Goal: Information Seeking & Learning: Check status

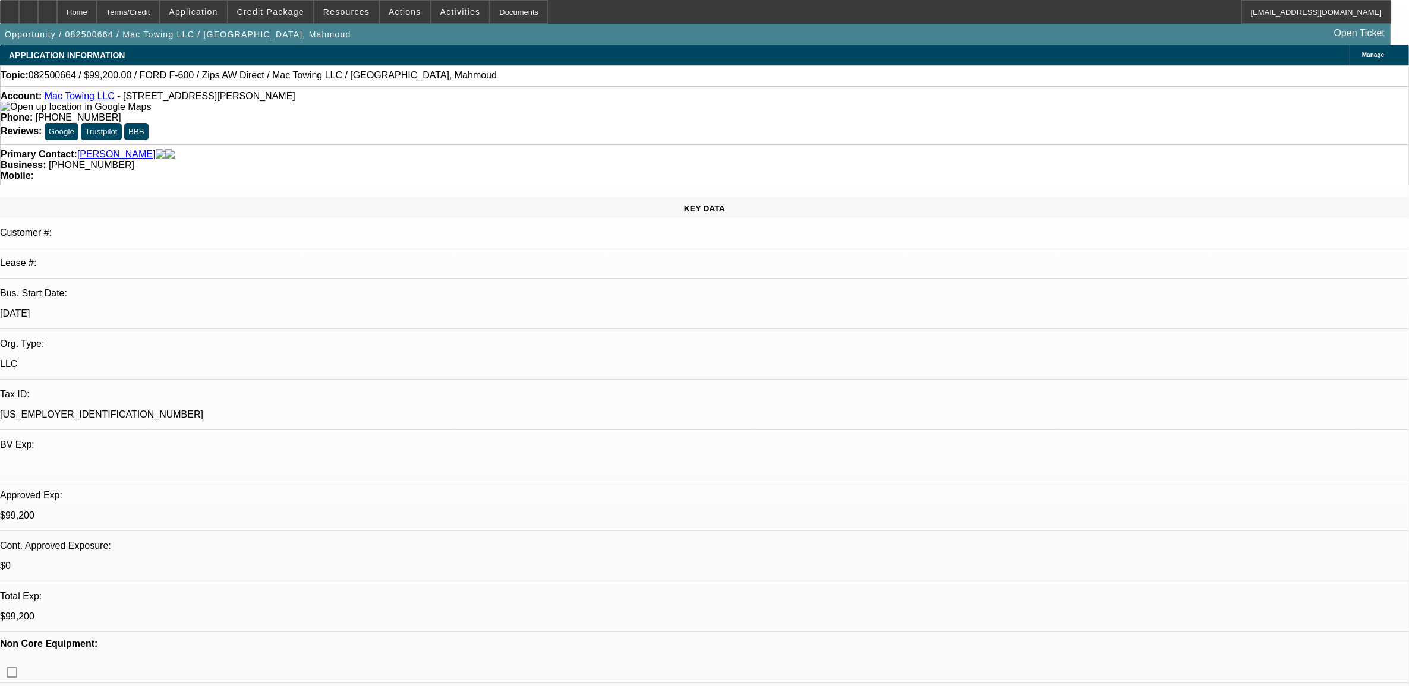
select select "0.2"
select select "2"
select select "0"
select select "0.2"
select select "2"
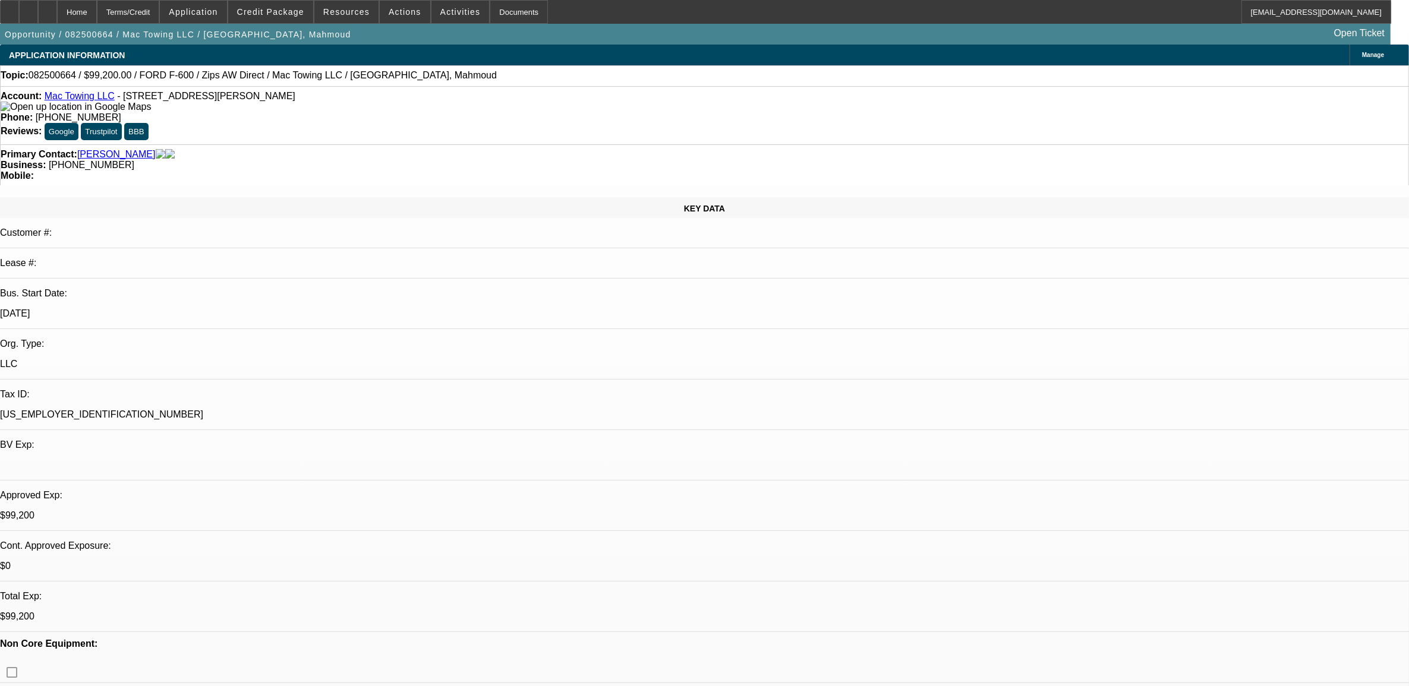
select select "0"
select select "0.2"
select select "2"
select select "0.1"
select select "0.2"
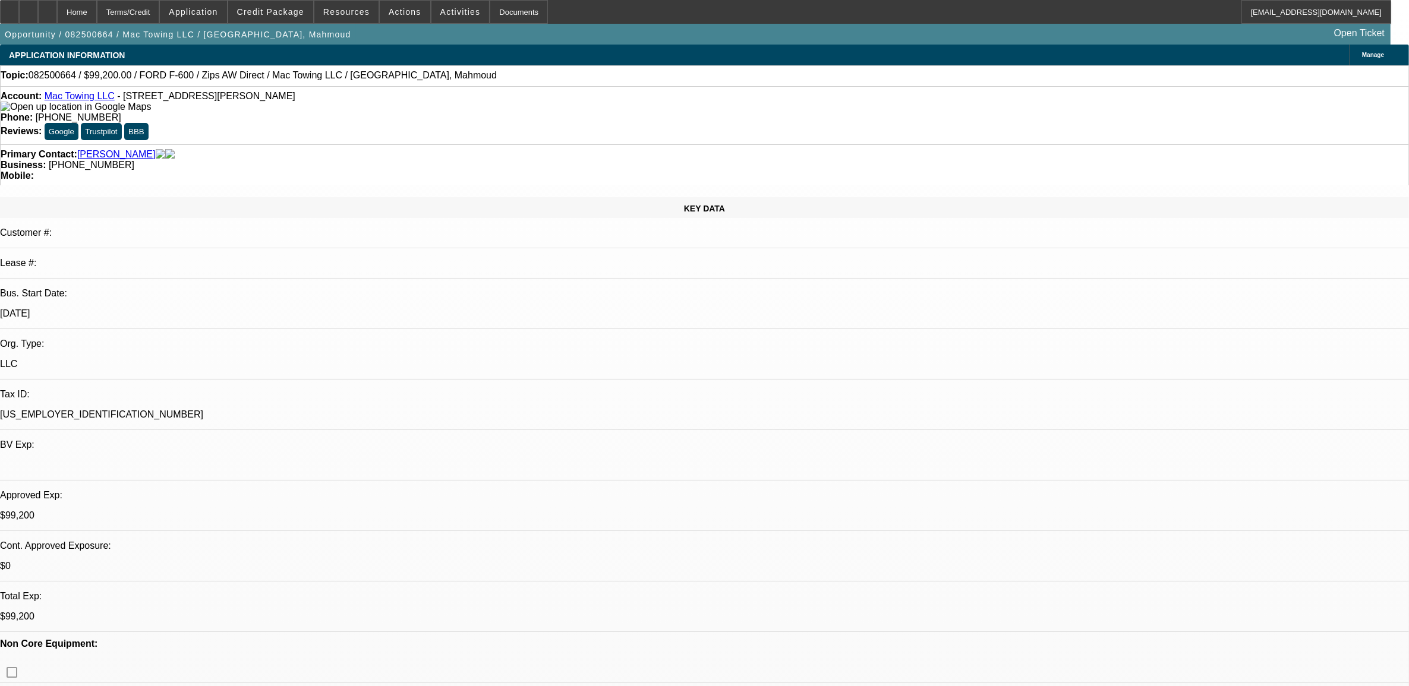
select select "2"
select select "0.1"
select select "1"
select select "2"
select select "6"
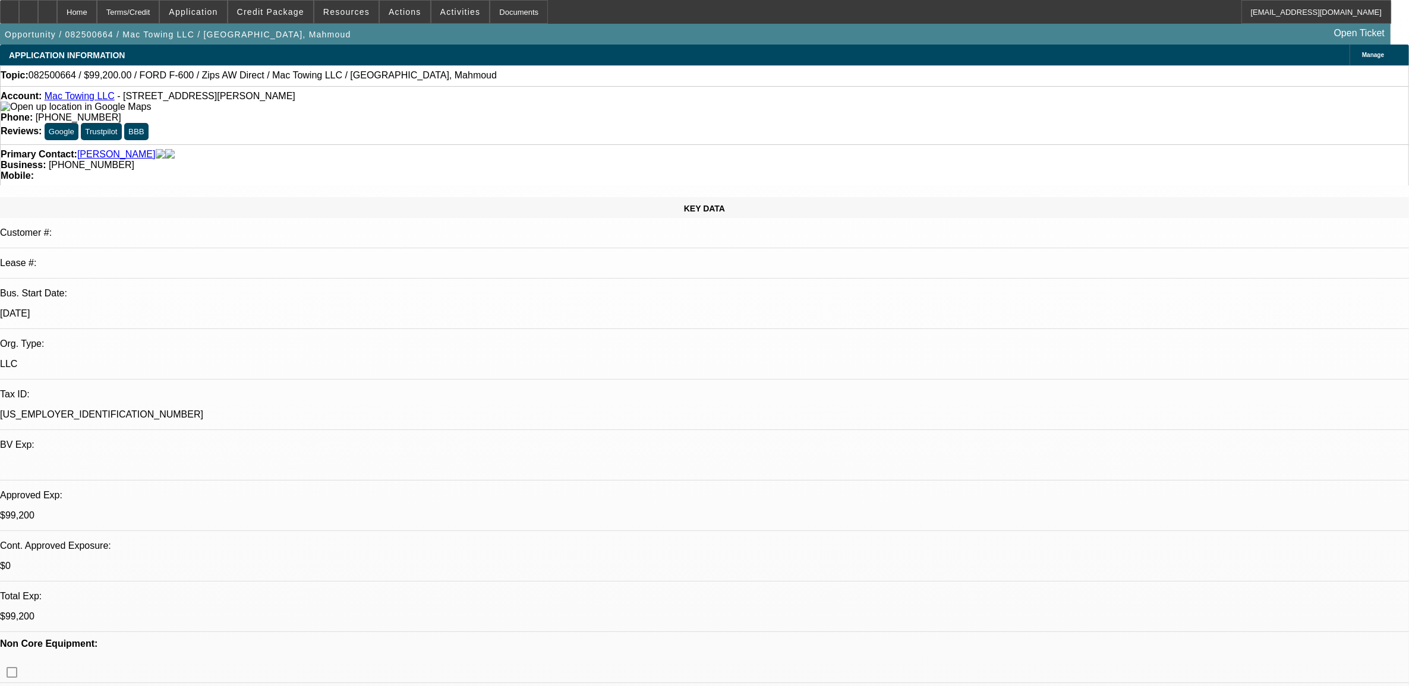
select select "1"
select select "2"
select select "6"
select select "1"
select select "2"
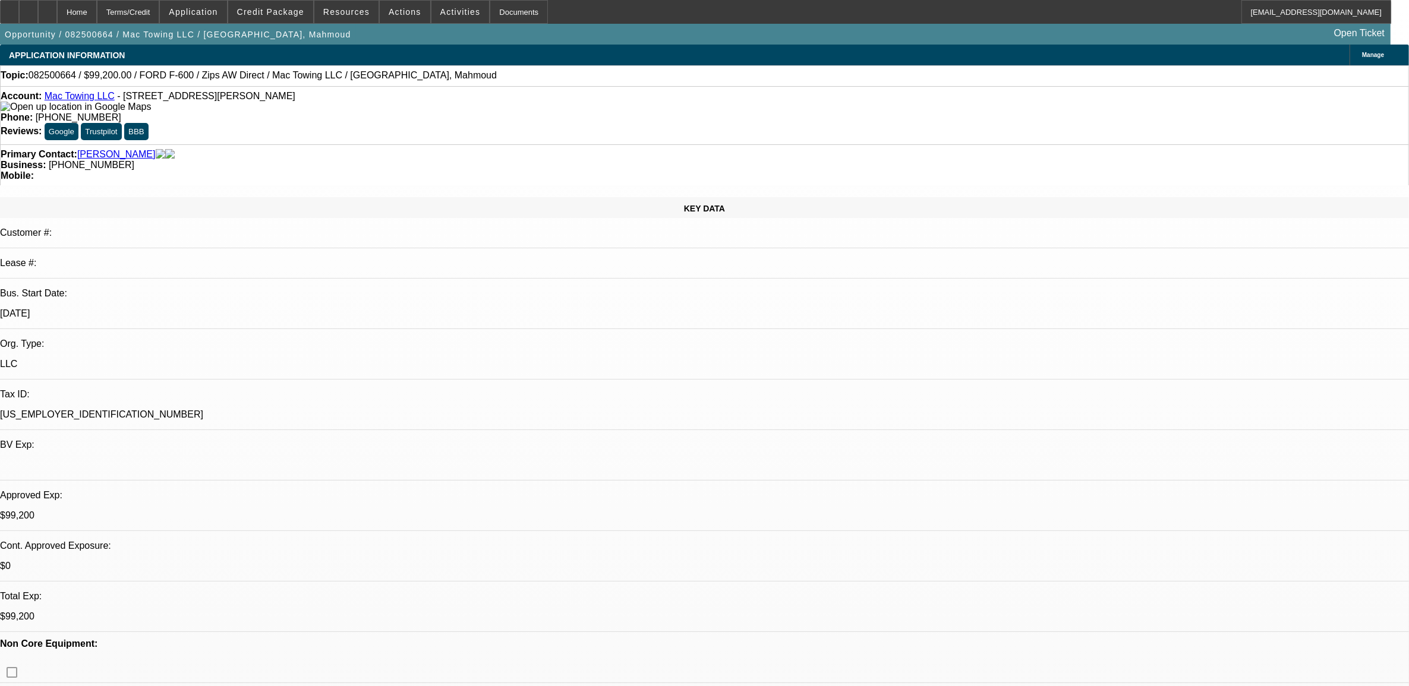
select select "4"
select select "1"
select select "2"
select select "4"
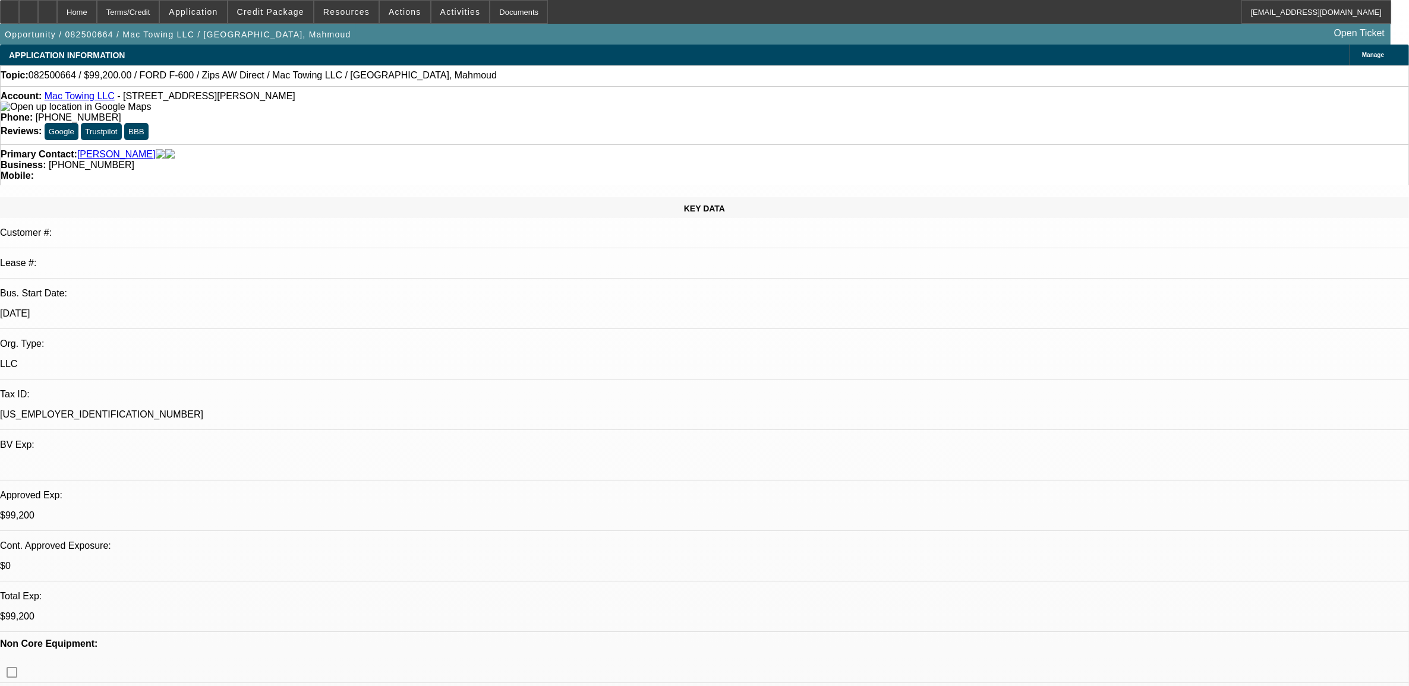
drag, startPoint x: 1113, startPoint y: 209, endPoint x: 1119, endPoint y: 212, distance: 6.6
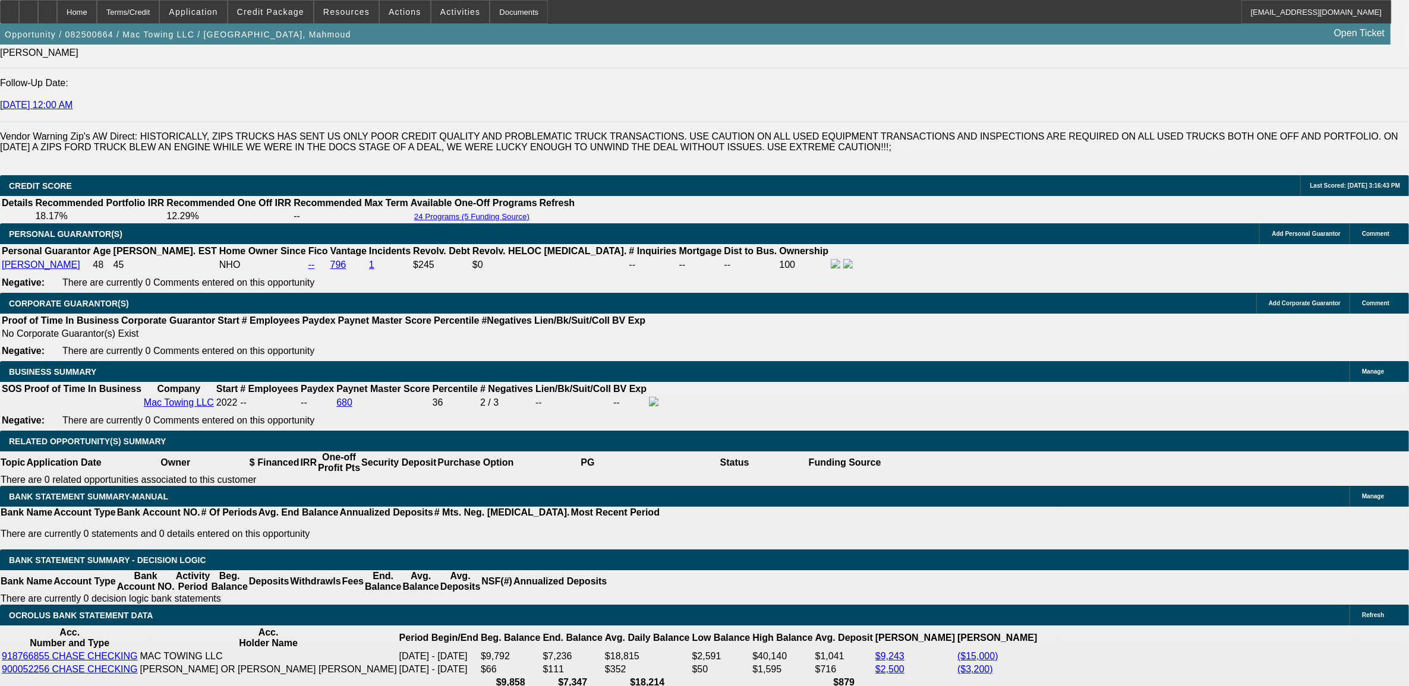
scroll to position [1709, 0]
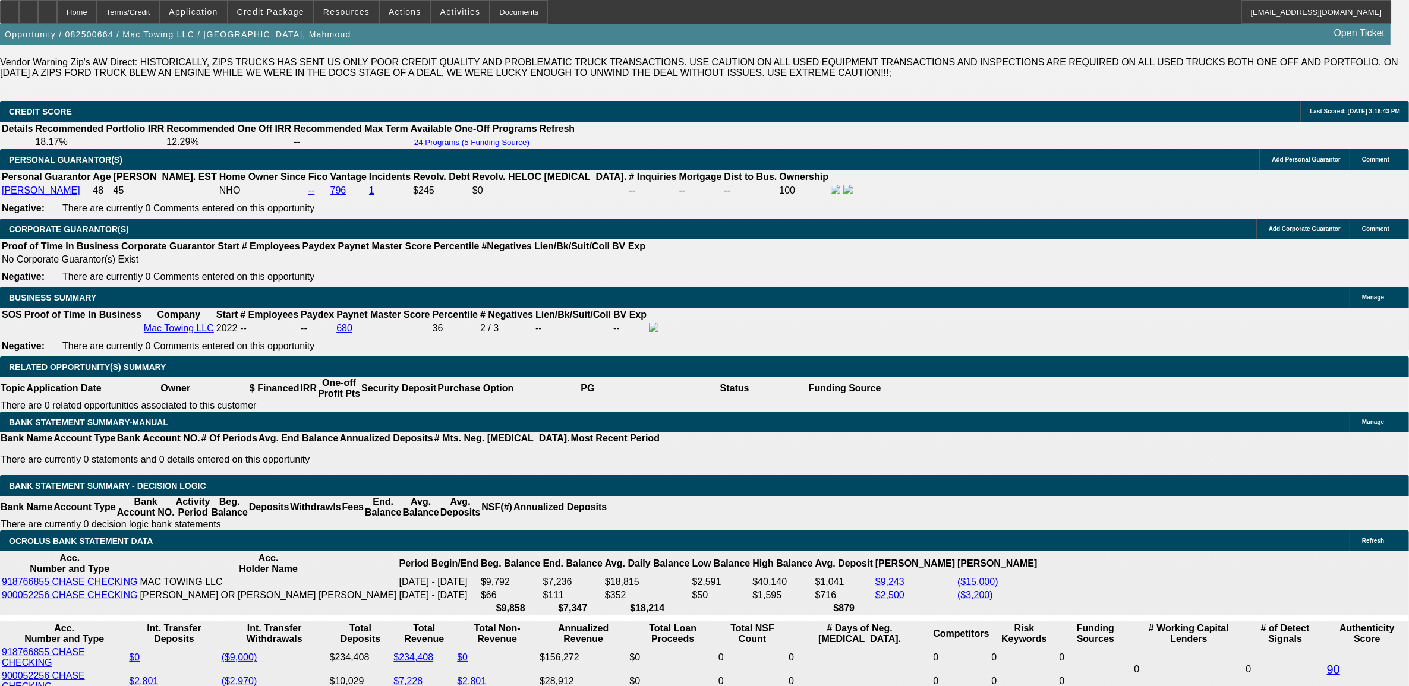
drag, startPoint x: 1058, startPoint y: 180, endPoint x: 1041, endPoint y: 180, distance: 16.6
drag, startPoint x: 1012, startPoint y: 392, endPoint x: 937, endPoint y: 390, distance: 74.9
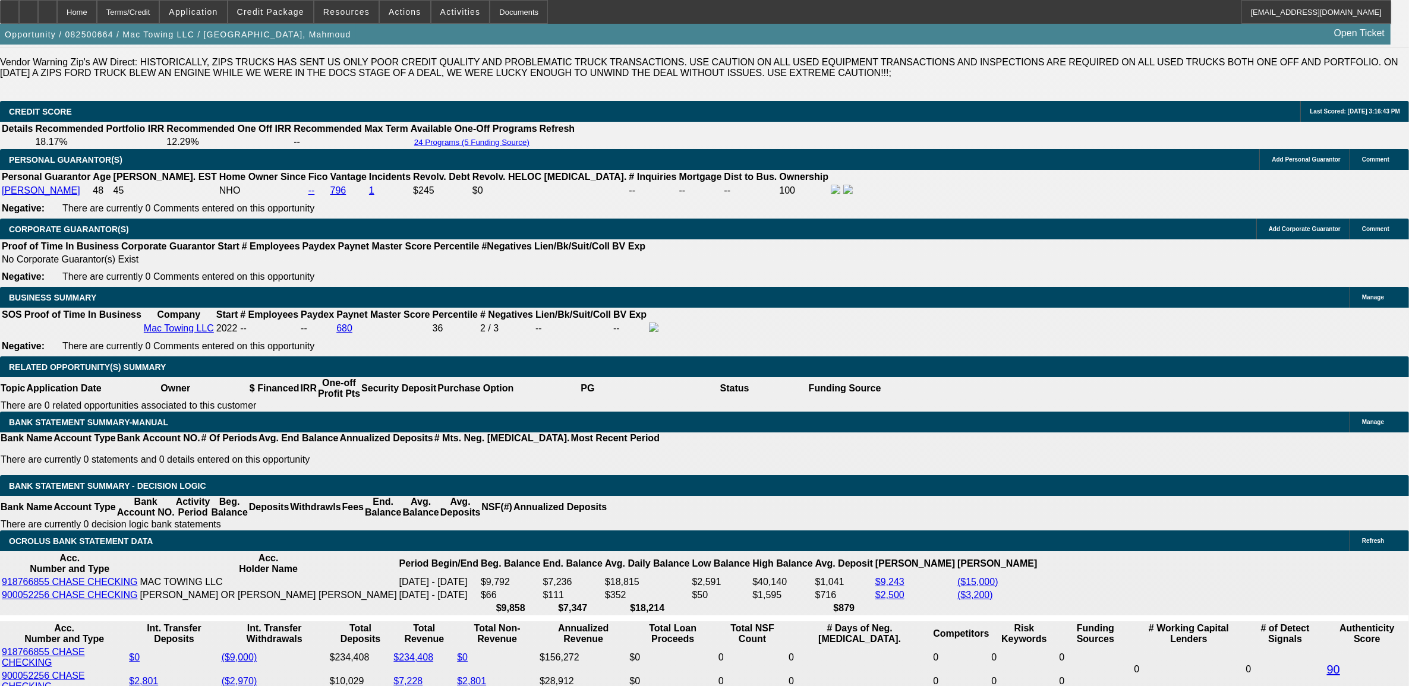
click at [937, 390] on div "APPLICATION INFORMATION [GEOGRAPHIC_DATA] Topic: 082500664 / $99,200.00 / FORD …" at bounding box center [704, 616] width 1409 height 4561
drag, startPoint x: 937, startPoint y: 390, endPoint x: 1207, endPoint y: 414, distance: 270.9
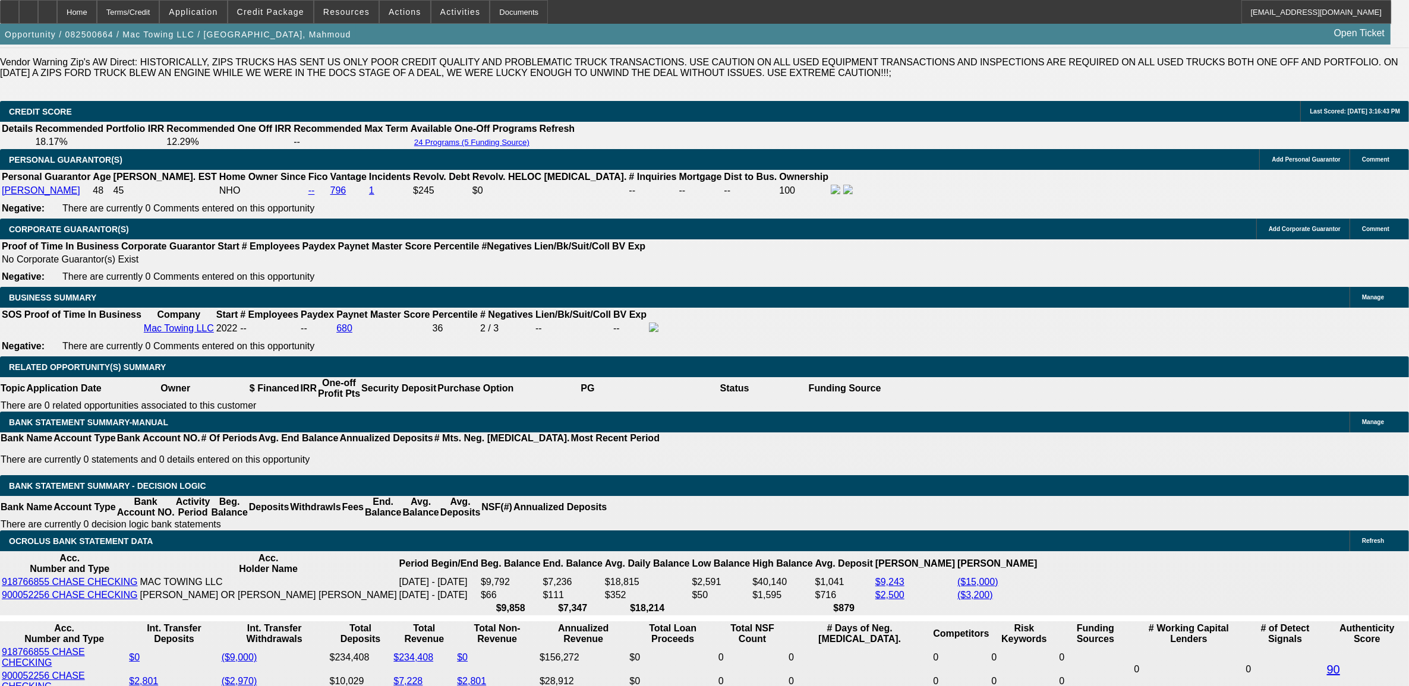
drag, startPoint x: 957, startPoint y: 383, endPoint x: 1067, endPoint y: 138, distance: 269.2
drag, startPoint x: 1068, startPoint y: 397, endPoint x: 944, endPoint y: 380, distance: 125.3
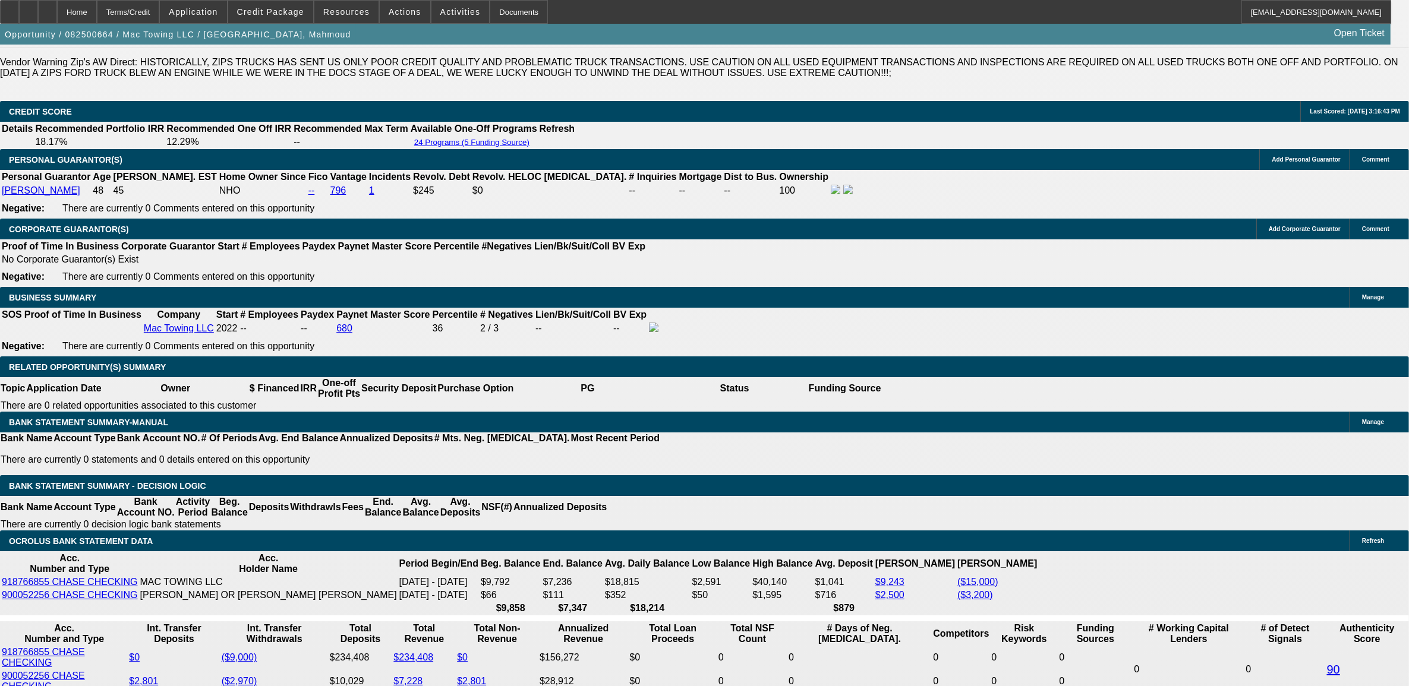
drag, startPoint x: 1033, startPoint y: 207, endPoint x: 1050, endPoint y: 204, distance: 17.5
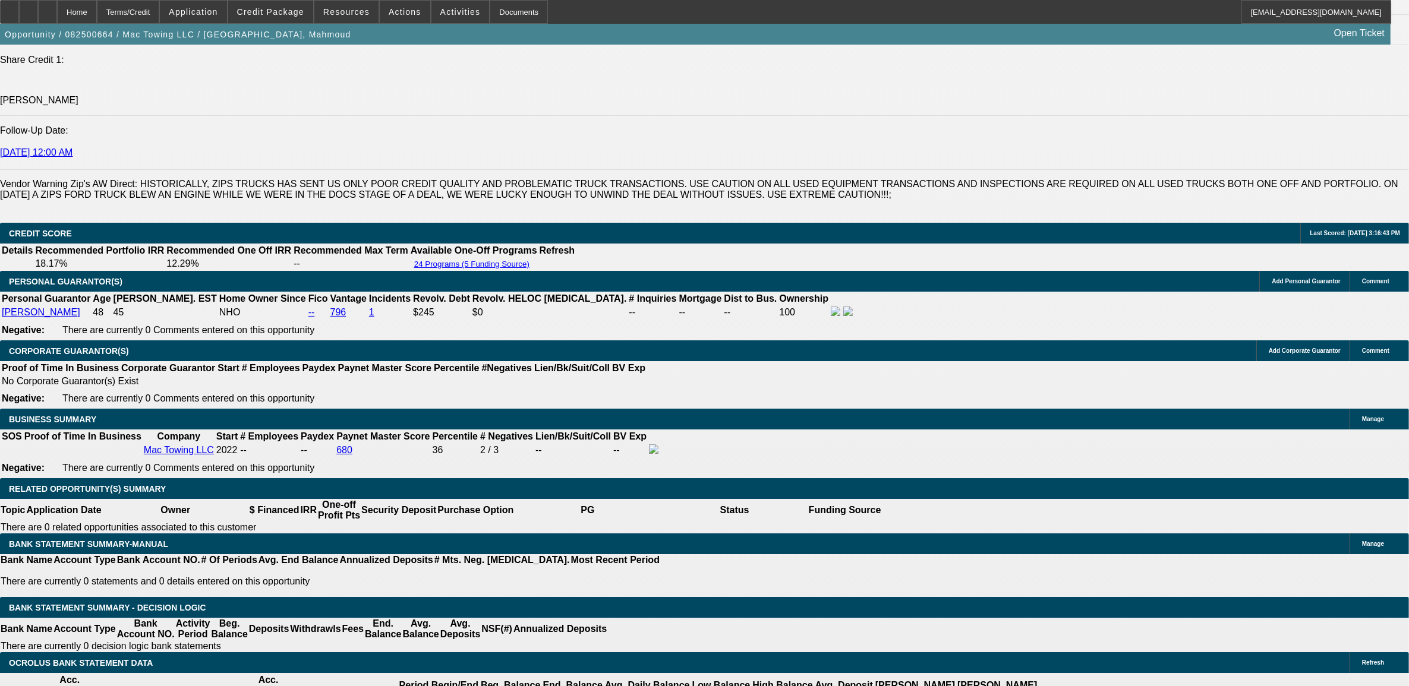
scroll to position [1560, 0]
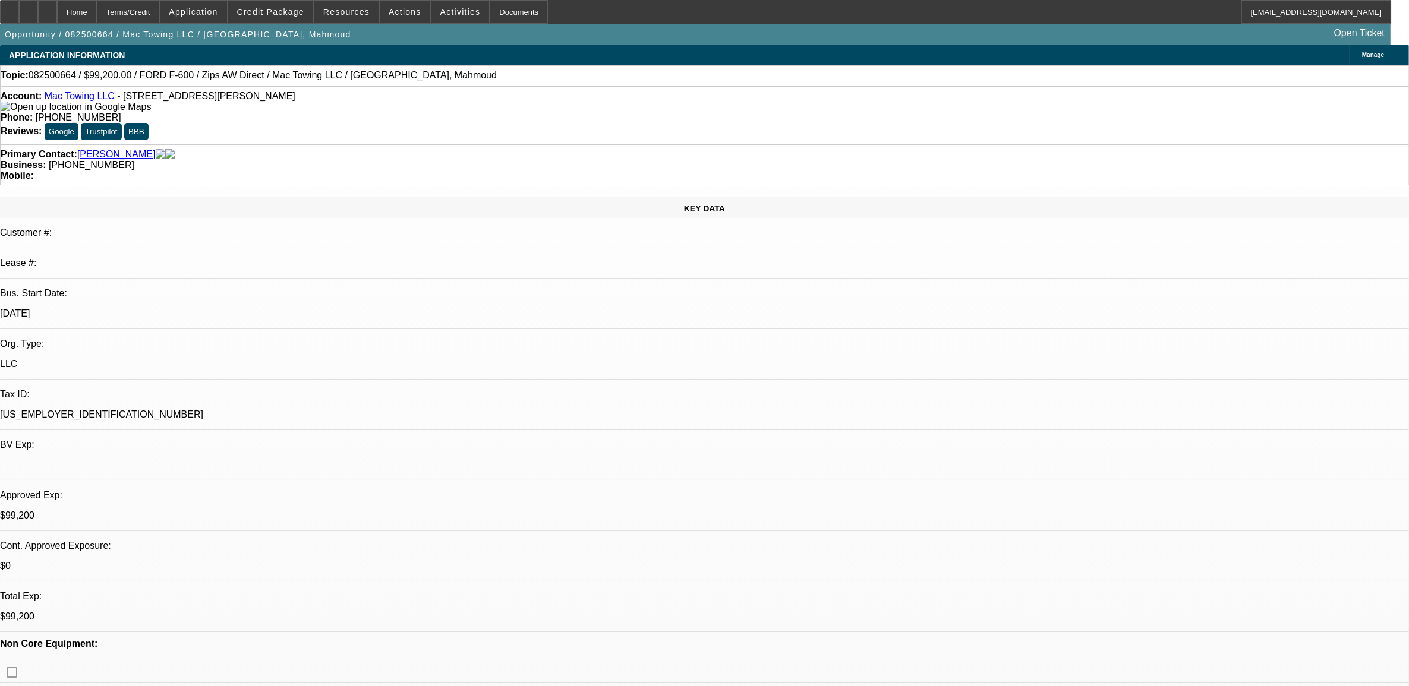
select select "0.2"
select select "2"
select select "0"
select select "0.2"
select select "2"
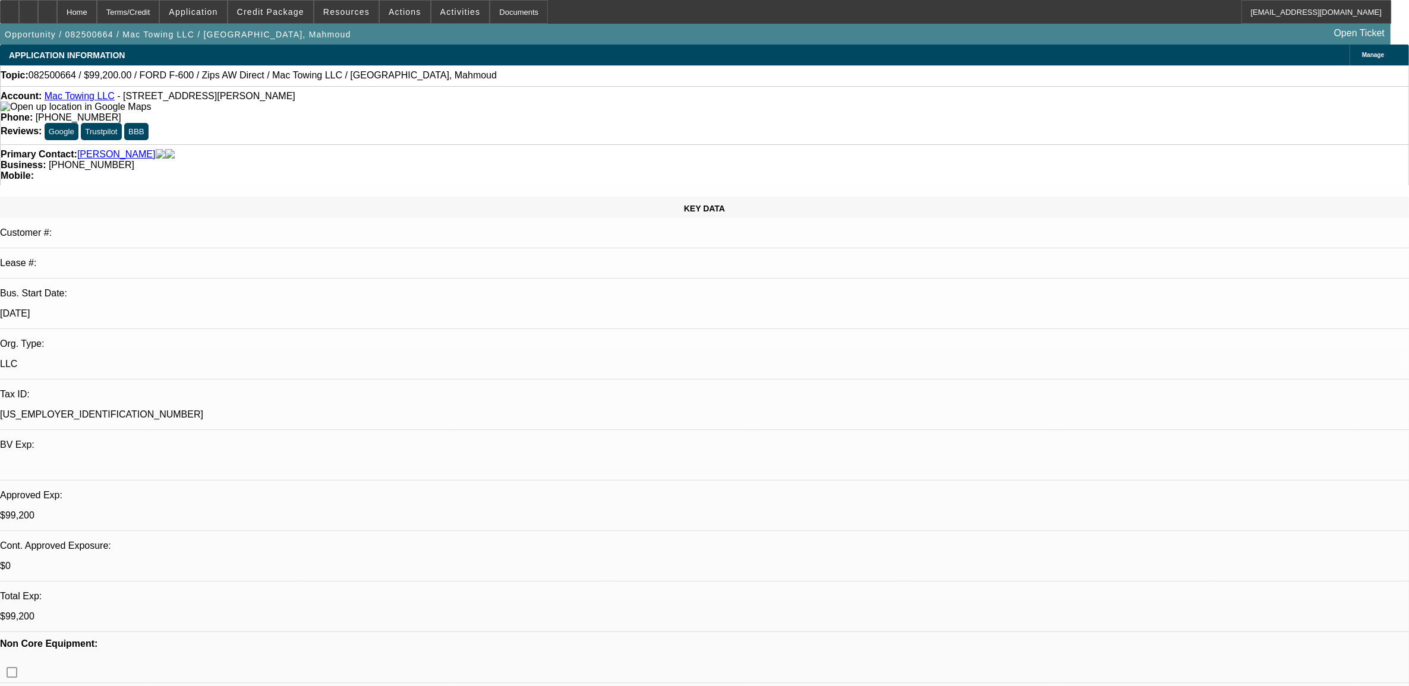
select select "0"
select select "0.2"
select select "2"
select select "0.1"
select select "0.2"
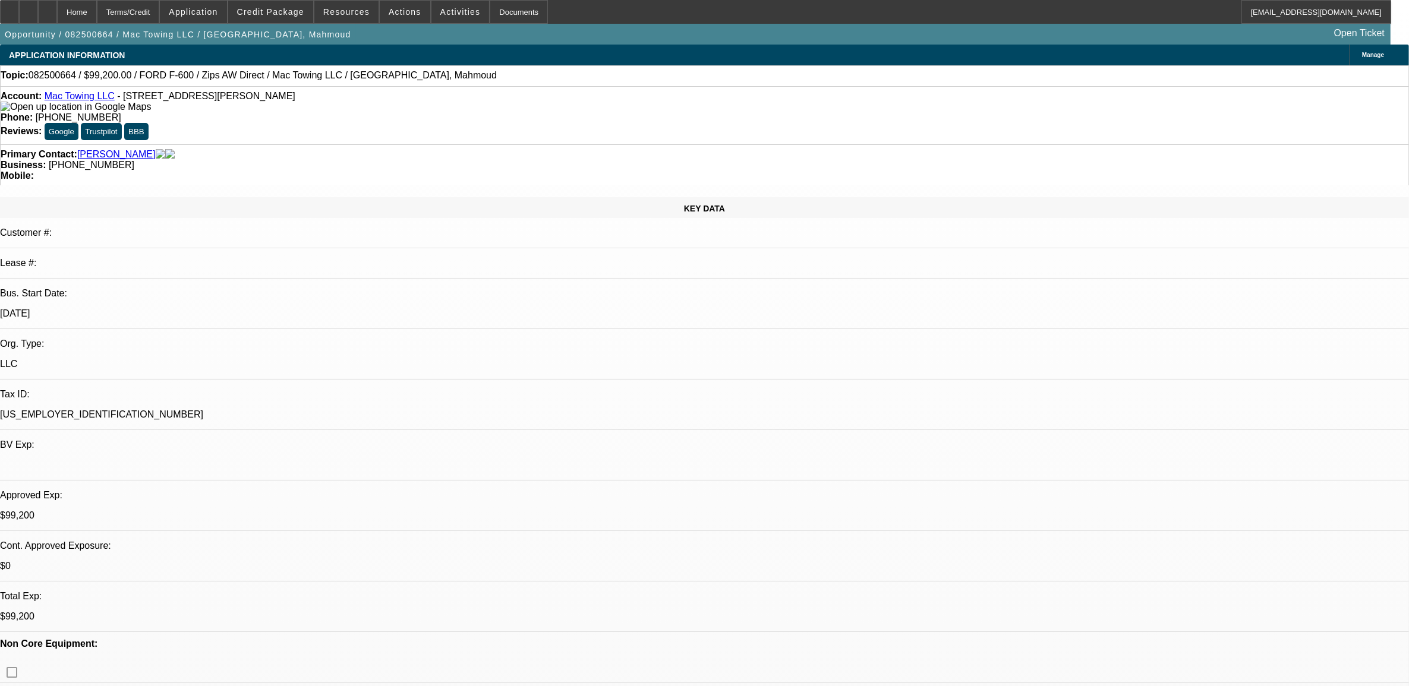
select select "2"
select select "0.1"
select select "1"
select select "2"
select select "6"
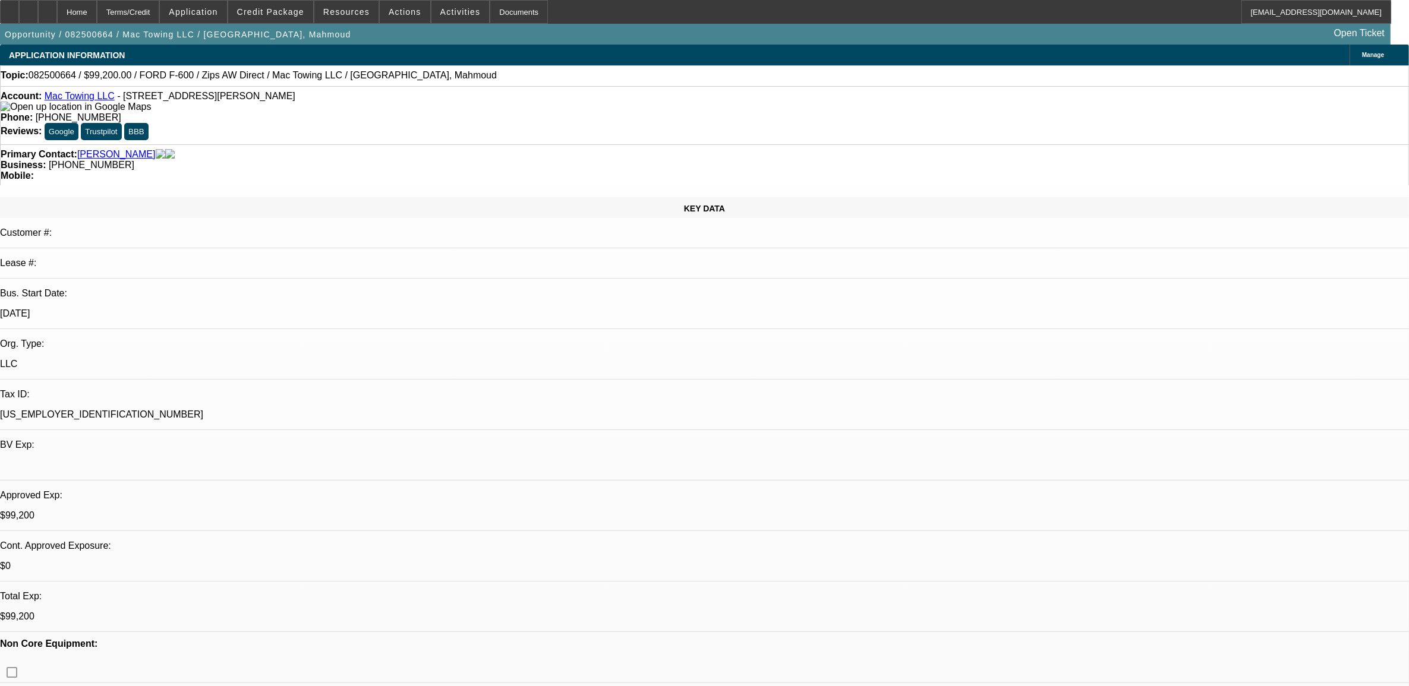
select select "1"
select select "2"
select select "6"
select select "1"
select select "2"
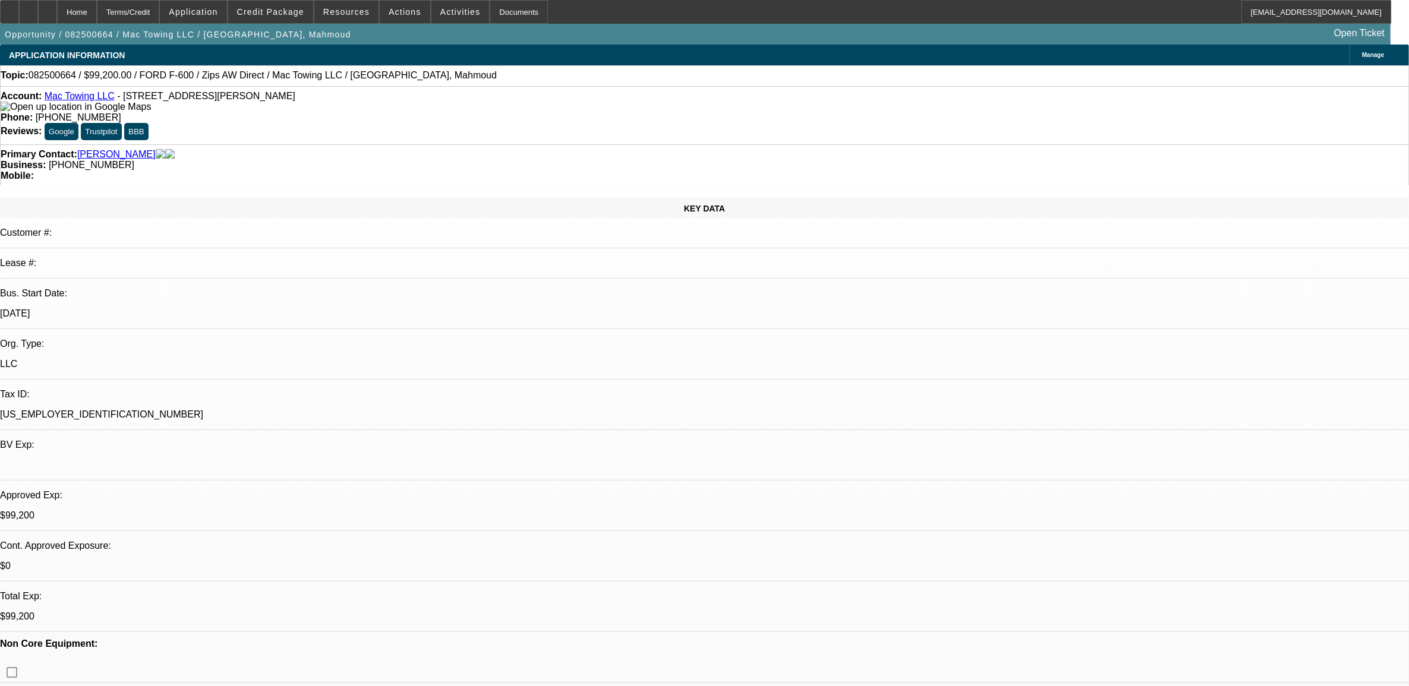
select select "4"
select select "1"
select select "2"
select select "4"
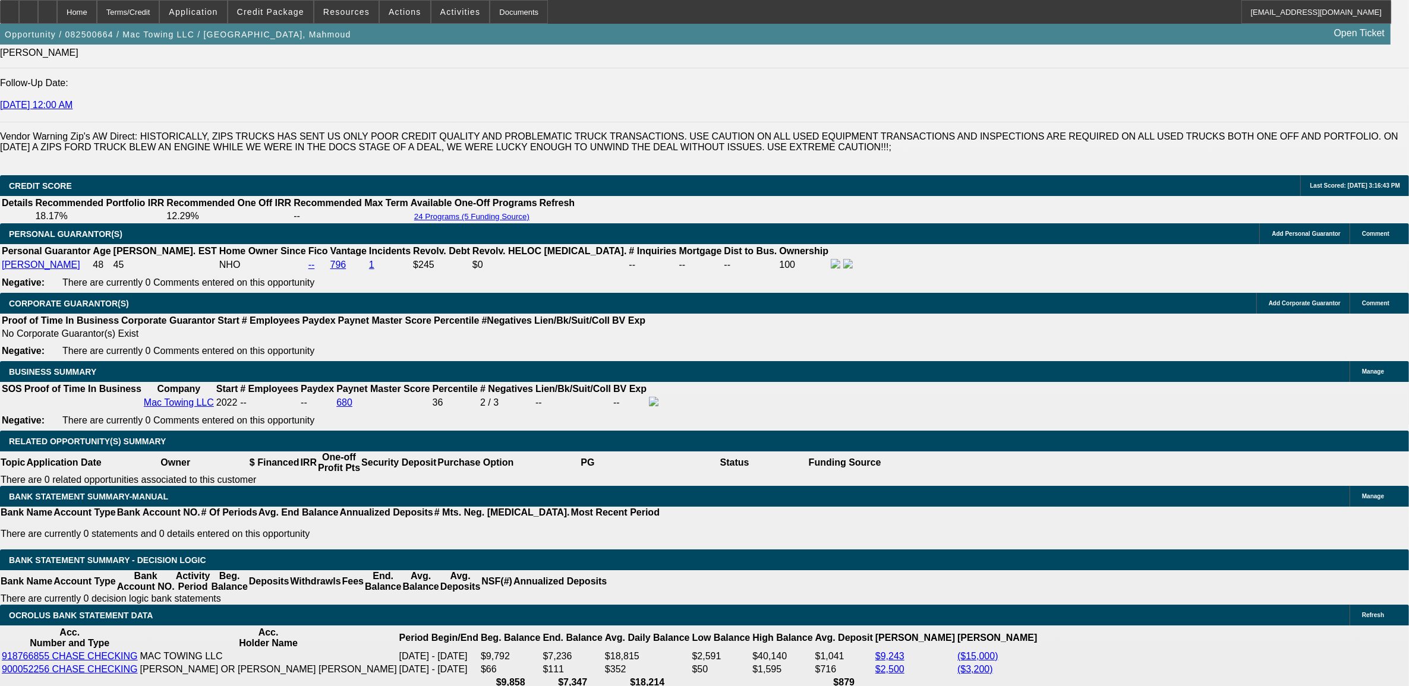
scroll to position [2083, 0]
